Goal: Task Accomplishment & Management: Manage account settings

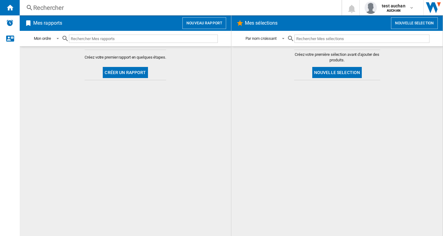
click at [53, 7] on div "Rechercher" at bounding box center [179, 7] width 293 height 9
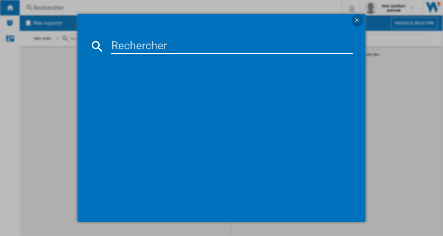
drag, startPoint x: 357, startPoint y: 19, endPoint x: 367, endPoint y: 21, distance: 10.6
click at [357, 20] on ng-md-icon "getI18NText('BUTTONS.CLOSE_DIALOG')" at bounding box center [357, 20] width 7 height 7
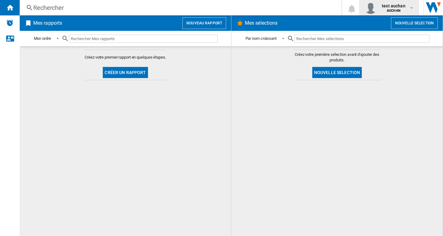
click at [404, 9] on span "AUCHAN" at bounding box center [394, 11] width 24 height 4
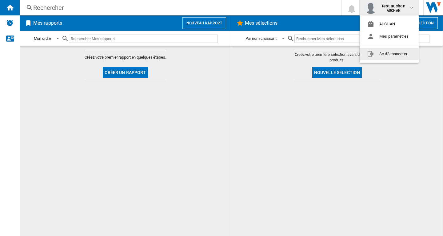
click at [389, 55] on button "Se déconnecter" at bounding box center [389, 54] width 59 height 12
